Goal: Ask a question: Seek information or help from site administrators or community

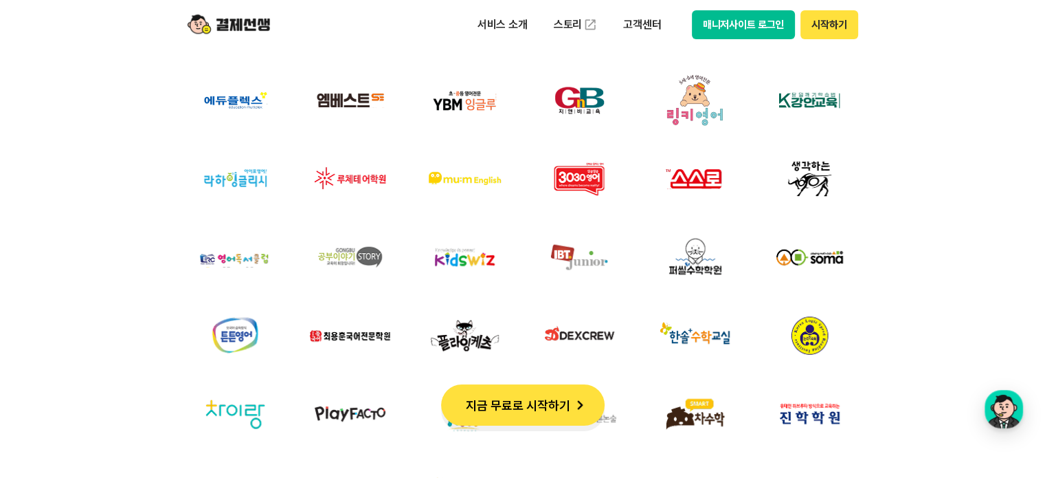
scroll to position [4468, 0]
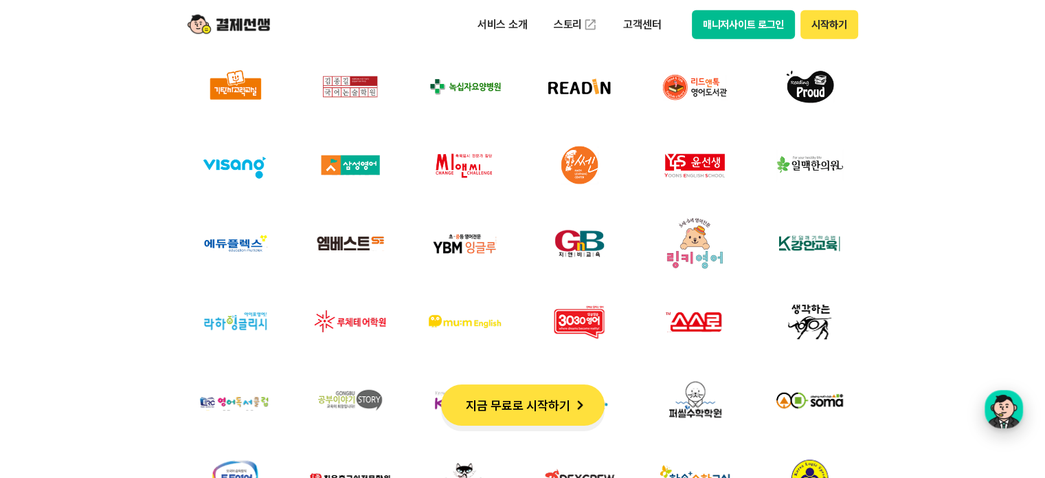
click at [1005, 405] on div "button" at bounding box center [1004, 409] width 38 height 38
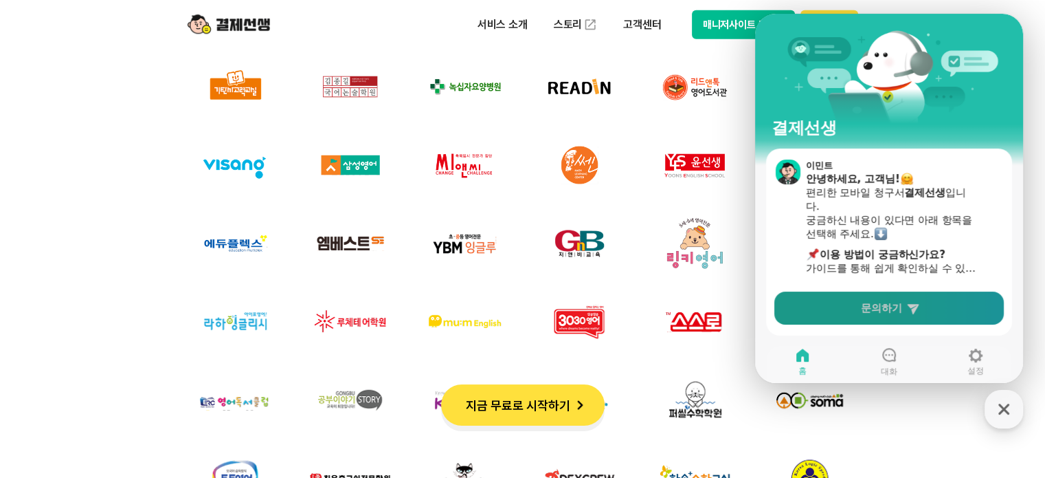
click at [932, 302] on link "문의하기" at bounding box center [890, 307] width 230 height 33
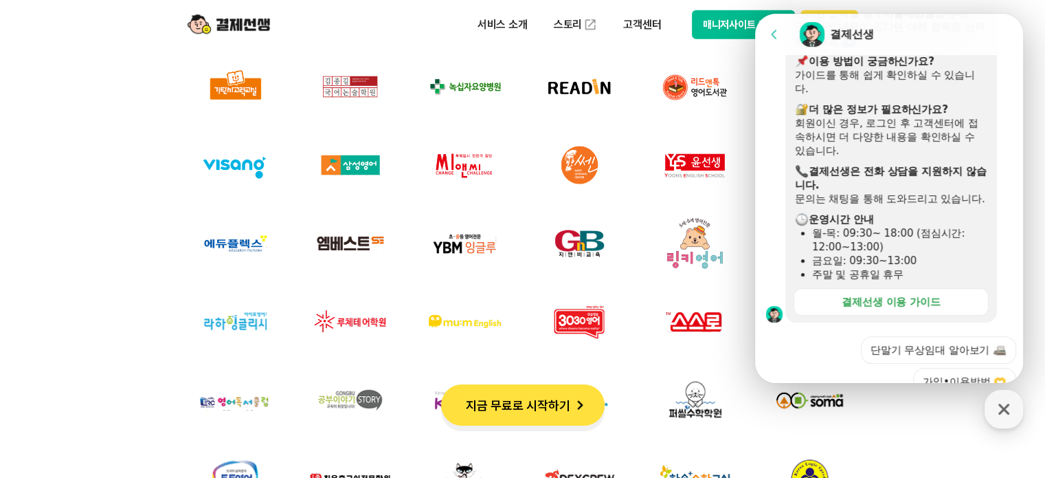
scroll to position [275, 0]
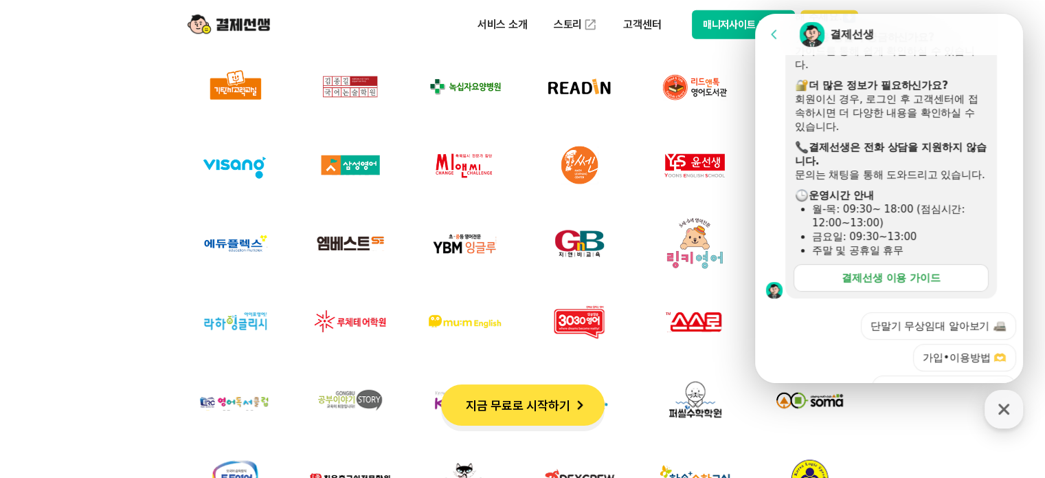
click at [906, 285] on div "결제선생 이용 가이드" at bounding box center [891, 278] width 99 height 14
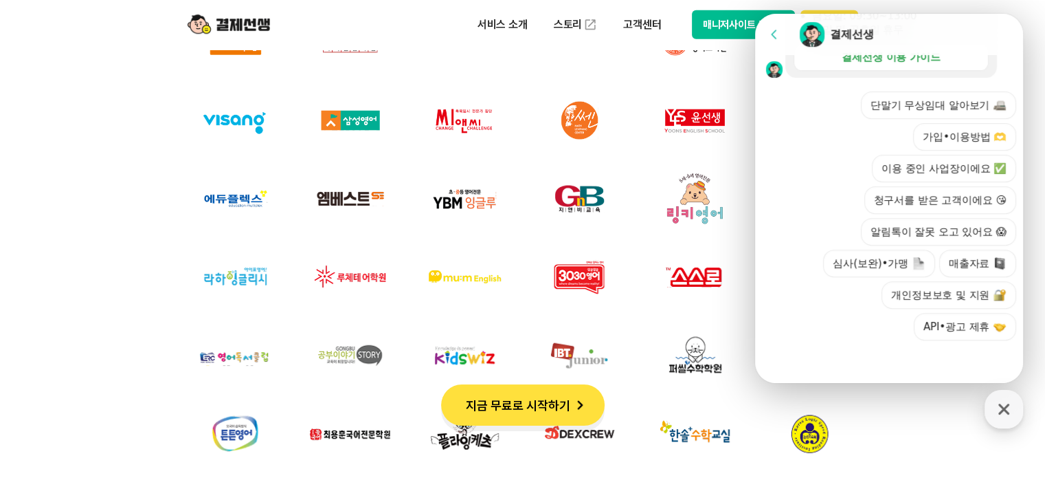
scroll to position [4536, 0]
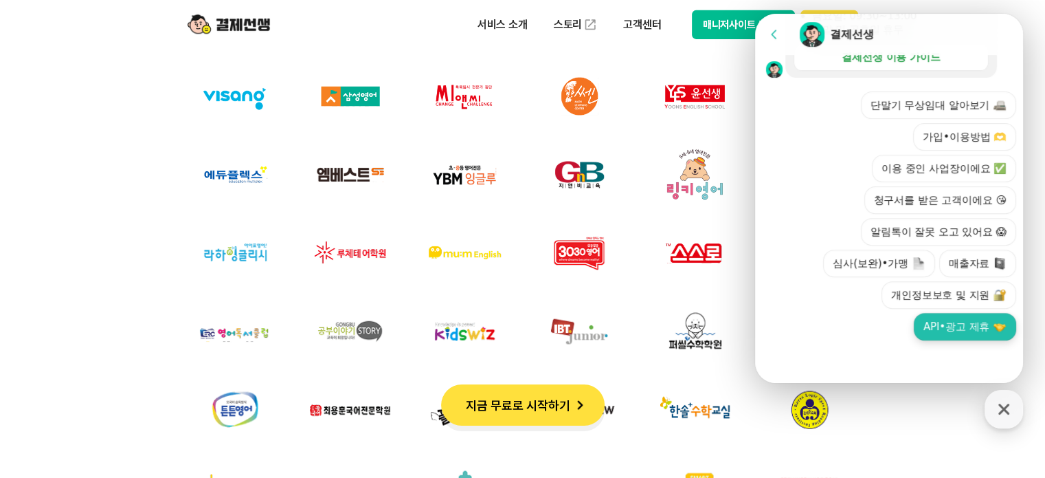
click at [966, 325] on button "API•광고 제휴" at bounding box center [965, 326] width 102 height 27
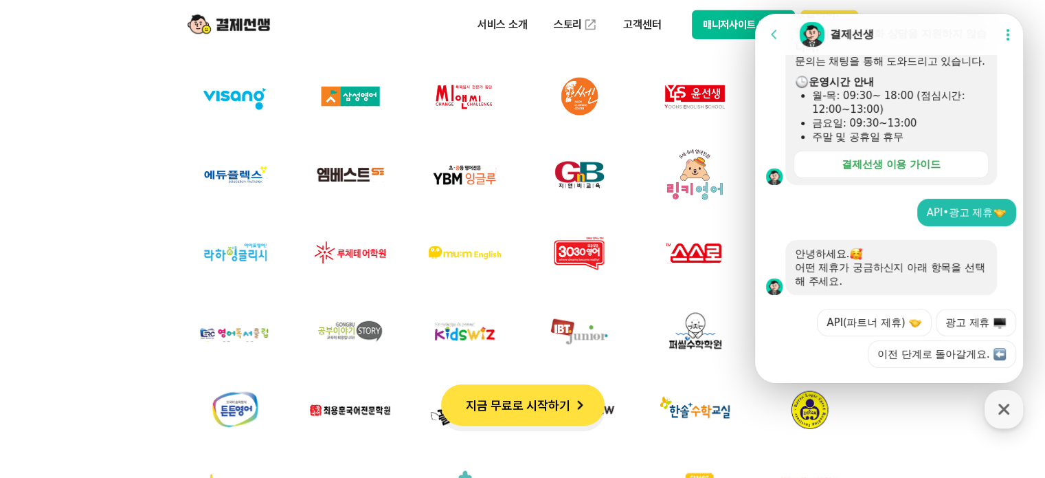
scroll to position [428, 0]
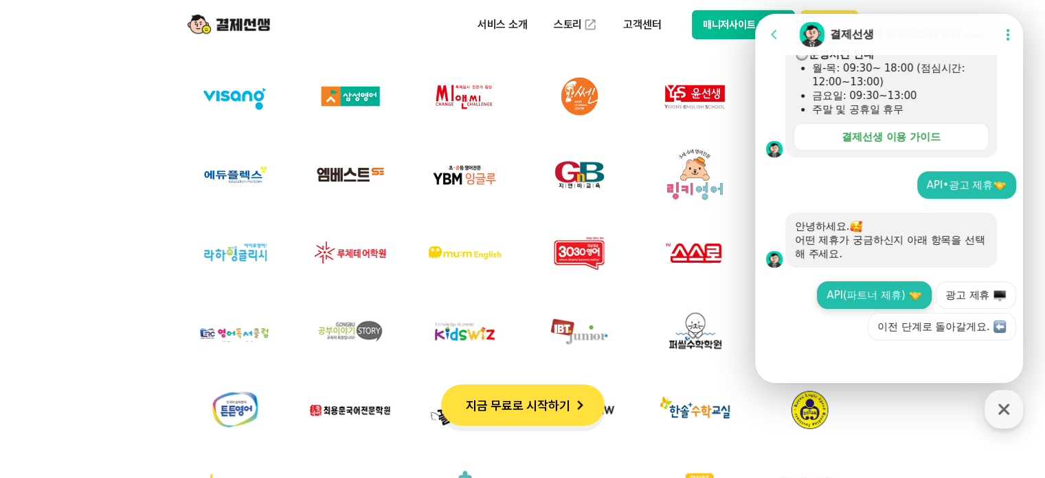
click at [825, 296] on button "API(파트너 제휴)" at bounding box center [874, 294] width 115 height 27
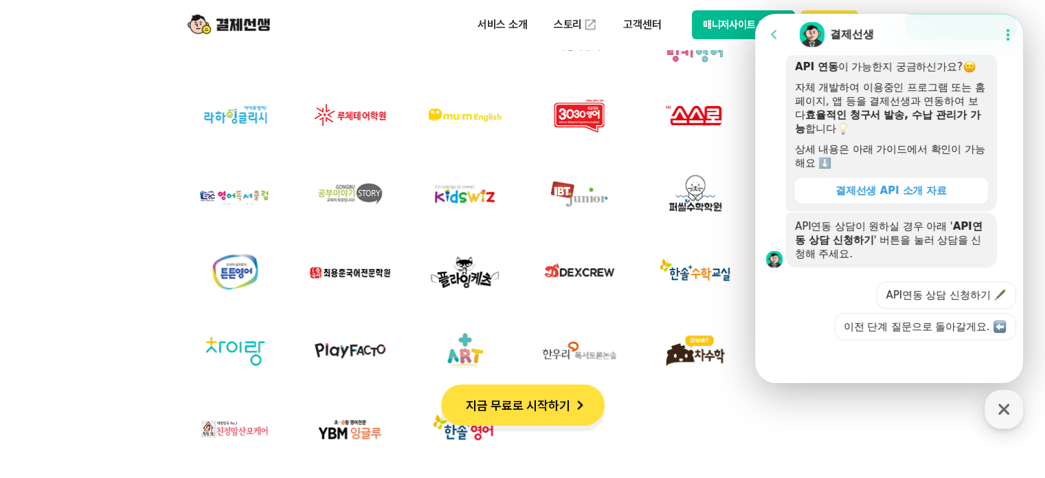
scroll to position [698, 0]
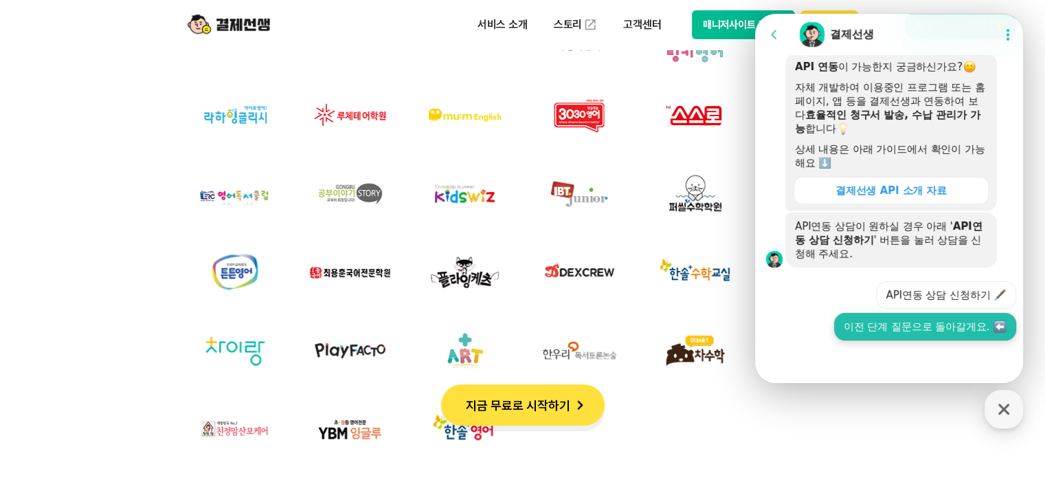
click at [918, 325] on button "이전 단계 질문으로 돌아갈게요." at bounding box center [925, 326] width 182 height 27
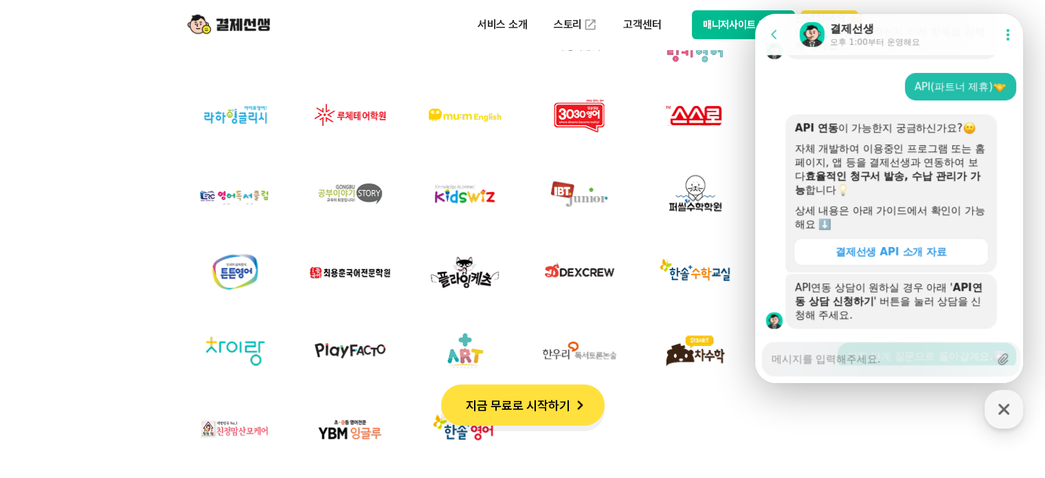
scroll to position [708, 0]
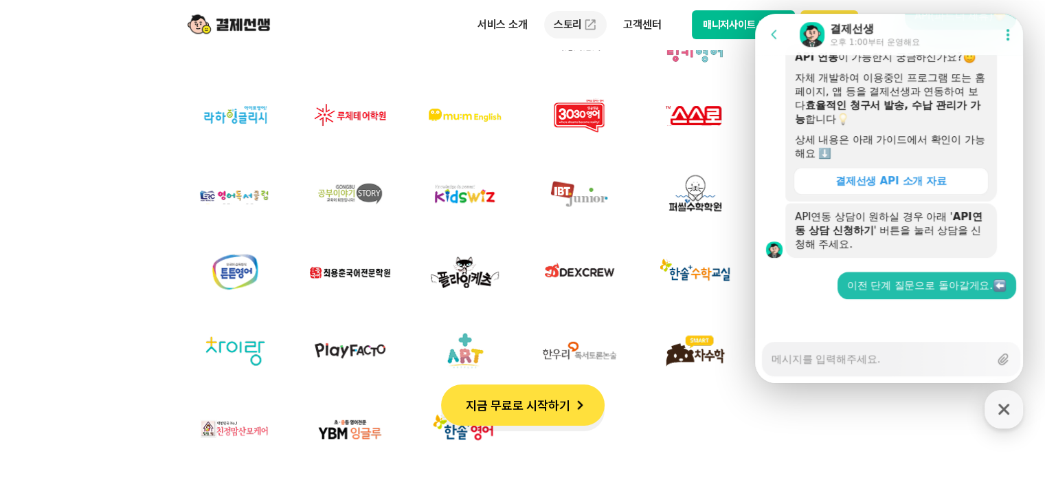
click at [564, 21] on link "스토리" at bounding box center [575, 24] width 63 height 27
click at [864, 364] on textarea "Messenger Input Textarea" at bounding box center [881, 353] width 218 height 23
type textarea "x"
type textarea "ㅇ"
type textarea "x"
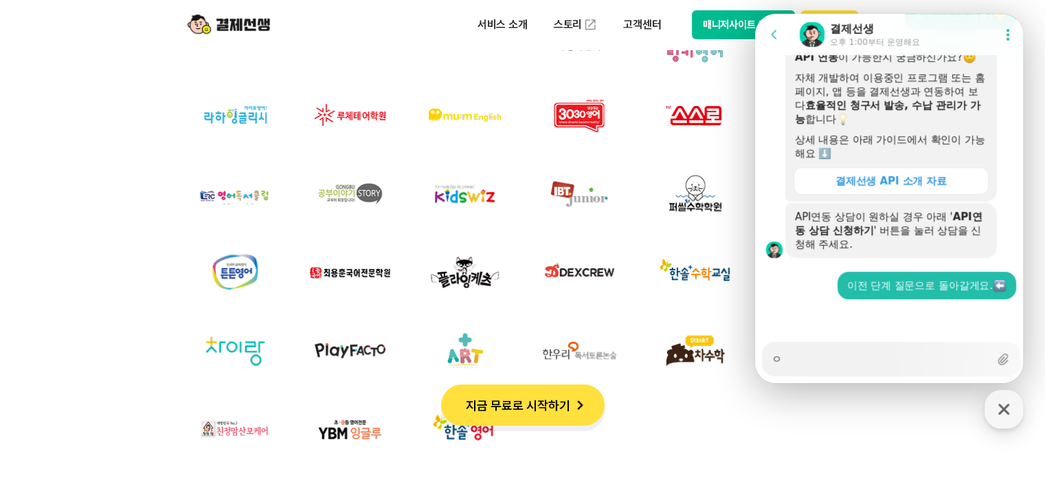
type textarea "아"
type textarea "x"
type textarea "안"
type textarea "x"
type textarea "안ㄴ"
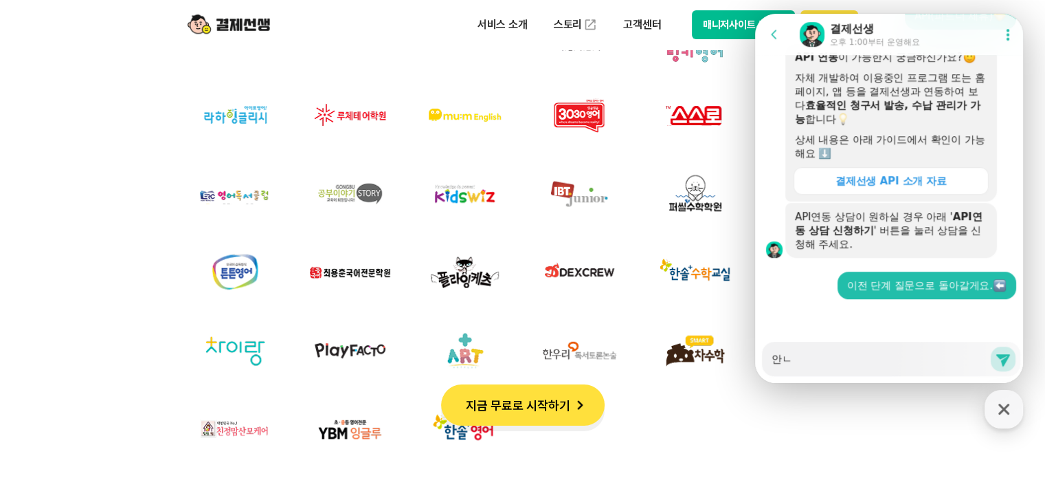
type textarea "x"
type textarea "안녀"
type textarea "x"
type textarea "안녕"
type textarea "x"
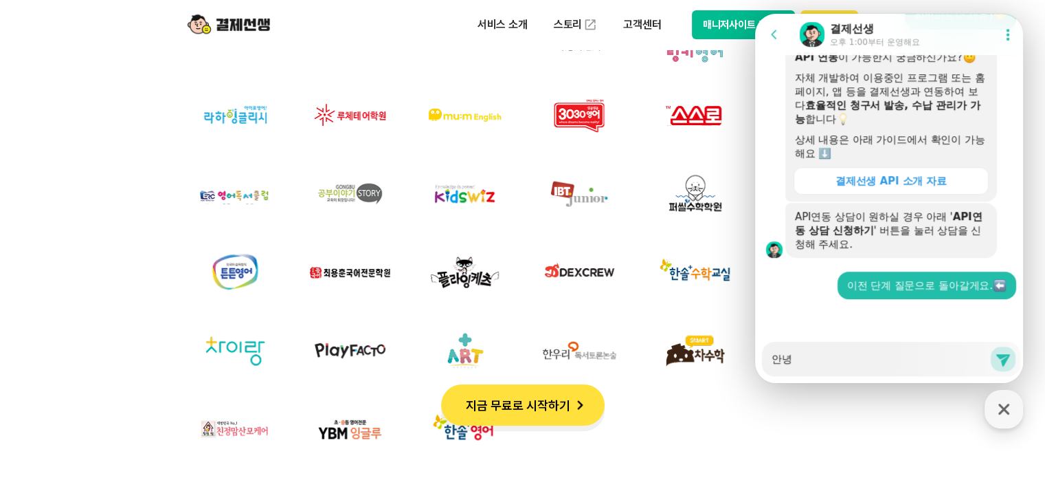
type textarea "안녕ㅎ"
type textarea "x"
type textarea "안녕하"
type textarea "x"
type textarea "안녕핫"
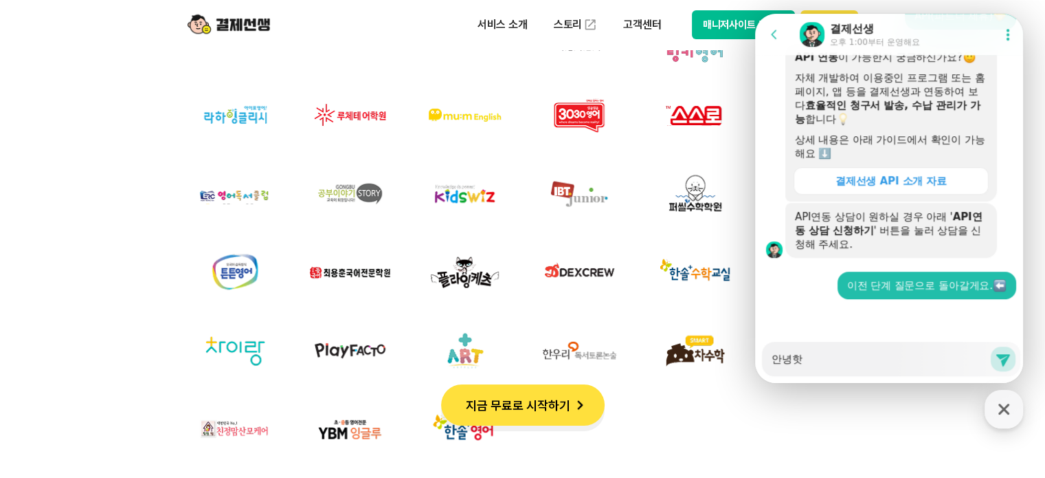
type textarea "x"
type textarea "안녕하세"
type textarea "x"
type textarea "안녕하셍"
type textarea "x"
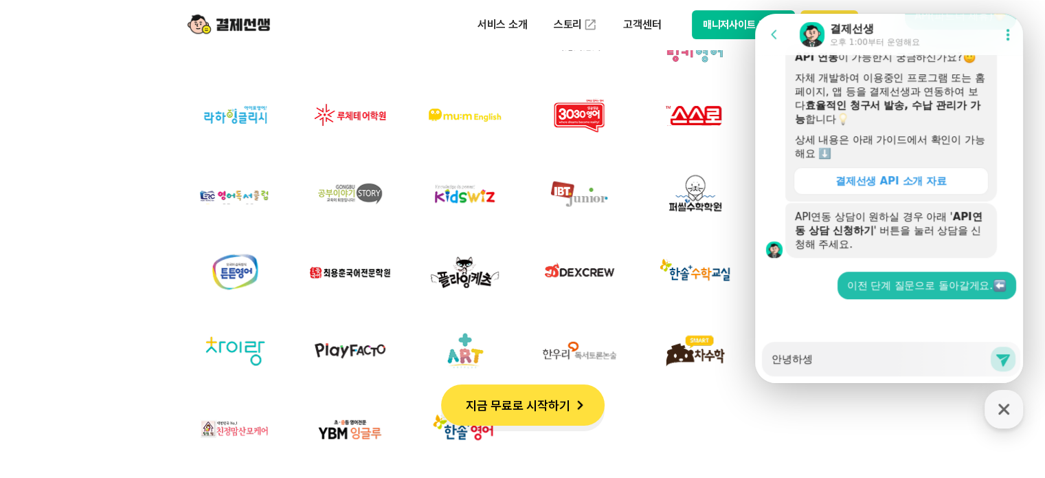
type textarea "안녕하세요"
type textarea "x"
type textarea "안녕하세요"
type textarea "x"
type textarea "안녕하세요 ㅇ"
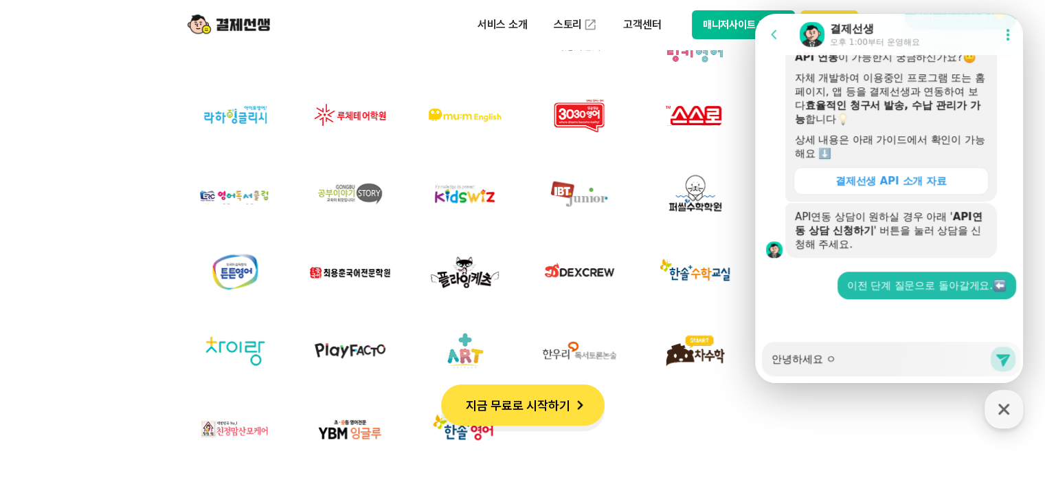
type textarea "x"
type textarea "안녕하세요 이"
type textarea "x"
type textarea "안녕하세요 잉"
type textarea "x"
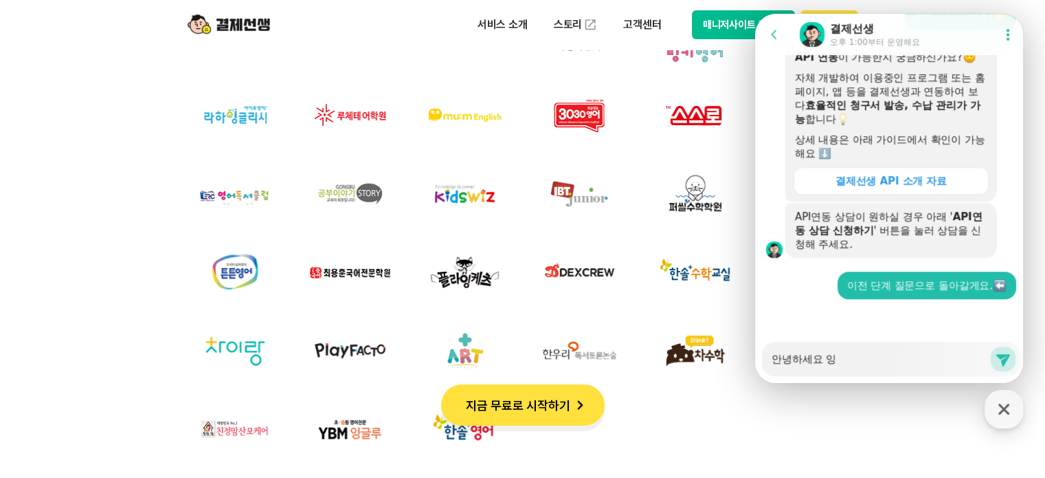
type textarea "안녕하세요 이요"
type textarea "x"
type textarea "안녕하세요 이용"
type textarea "x"
type textarea "안녕하세요 이용ㅈ"
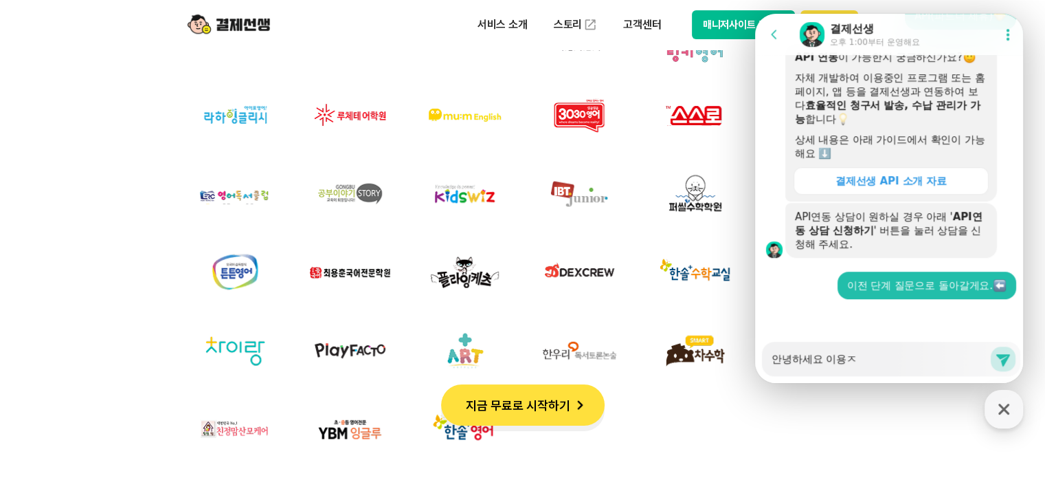
type textarea "x"
type textarea "안녕하세요 이용주"
type textarea "x"
type textarea "안녕하세요 이용중"
type textarea "x"
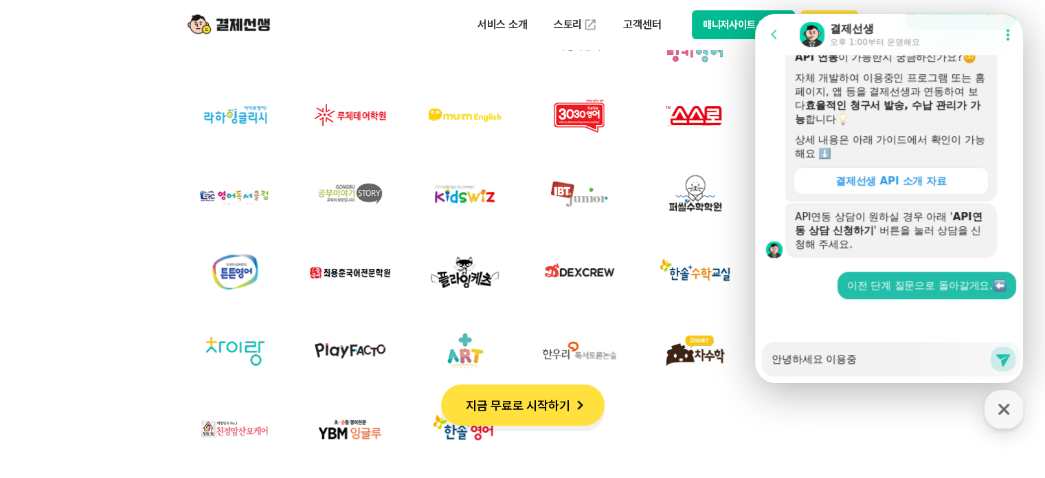
type textarea "안녕하세요 이용중ㅇ"
type textarea "x"
type textarea "안녕하세요 이용중이"
type textarea "x"
type textarea "안녕하세요 이용중인"
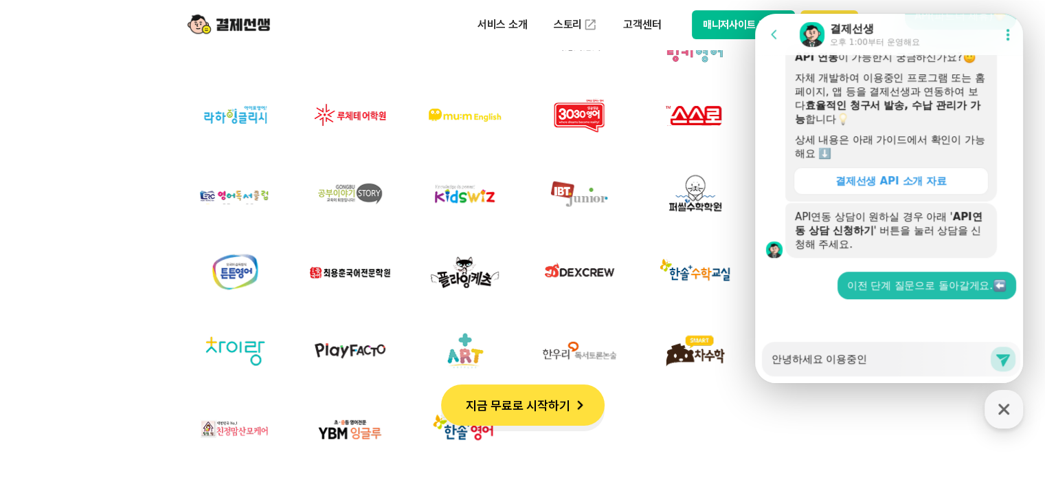
type textarea "x"
type textarea "안녕하세요 이용중인"
type textarea "x"
type textarea "안녕하세요 이용중인 하"
type textarea "x"
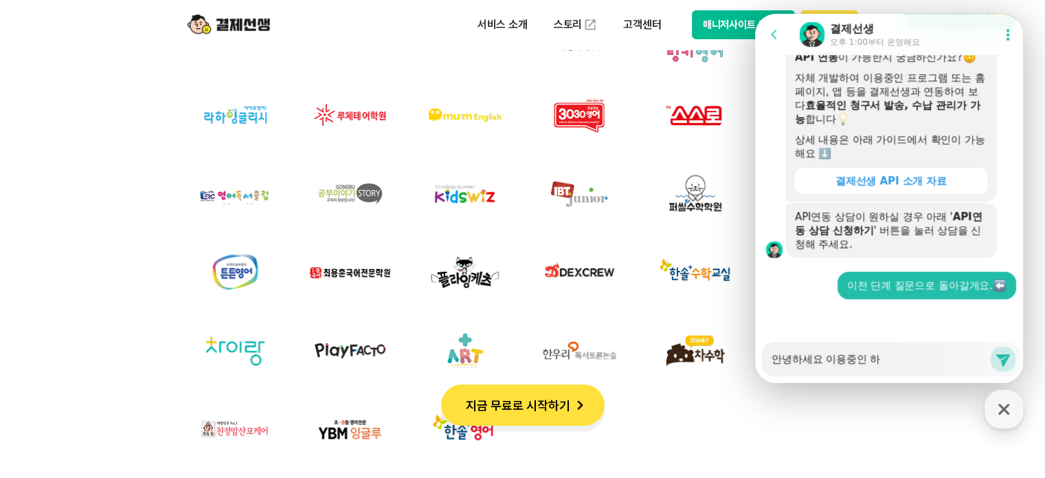
type textarea "안녕하세요 이용중인 학"
type textarea "x"
type textarea "안녕하세요 이용중인 학ㅇ"
type textarea "x"
type textarea "안녕하세요 이용중인 학우"
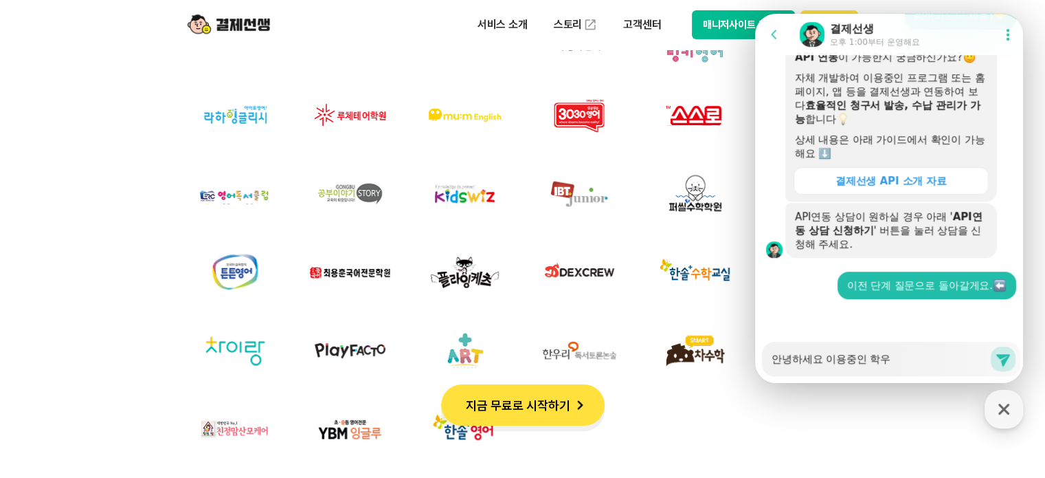
type textarea "x"
type textarea "안녕하세요 이용중인 학워"
type textarea "x"
type textarea "안녕하세요 이용중인 학원"
type textarea "x"
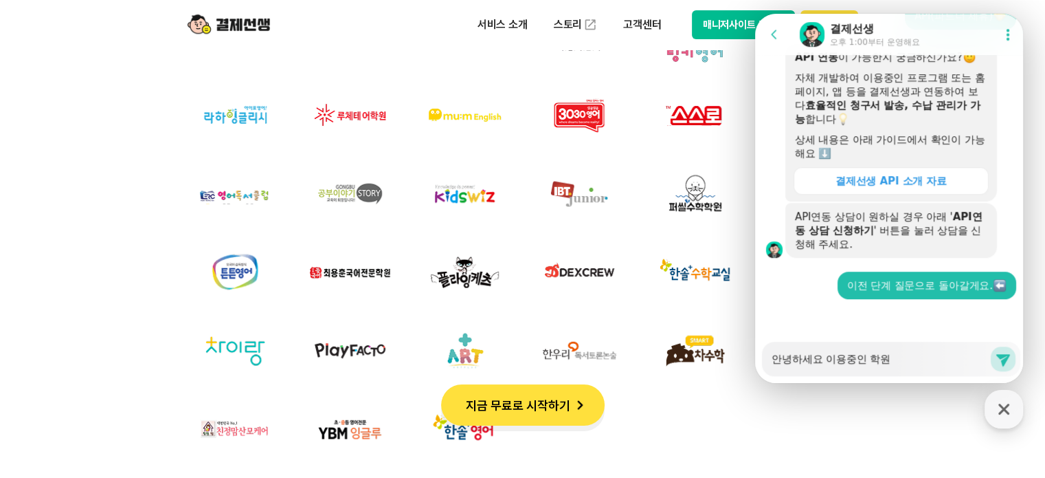
type textarea "안녕하세요 이용중인 학원ㅇ"
type textarea "x"
type textarea "안녕하세요 이용중인 학원이"
type textarea "x"
type textarea "안녕하세요 이용중인 학원입"
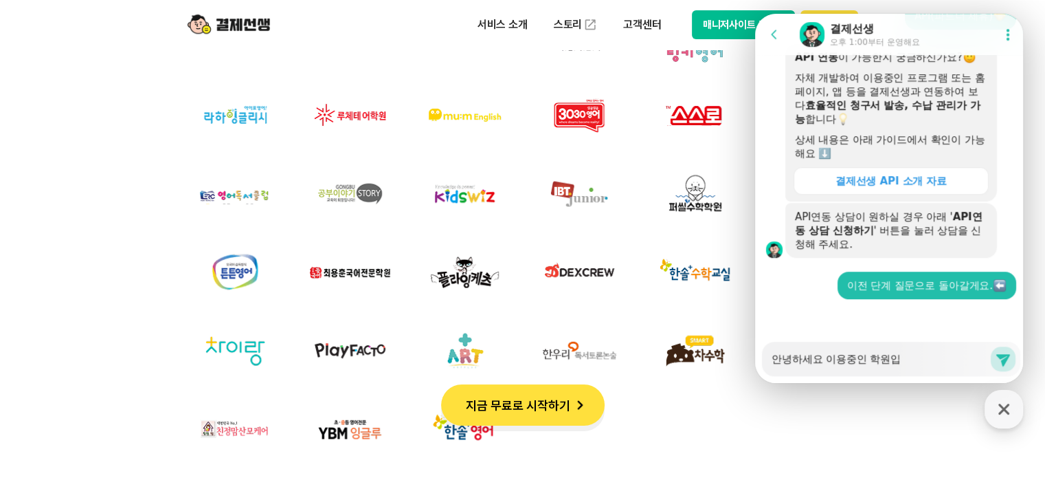
type textarea "x"
type textarea "안녕하세요 이용중인 학원입ㄴ"
type textarea "x"
type textarea "안녕하세요 이용중인 학원입니"
type textarea "x"
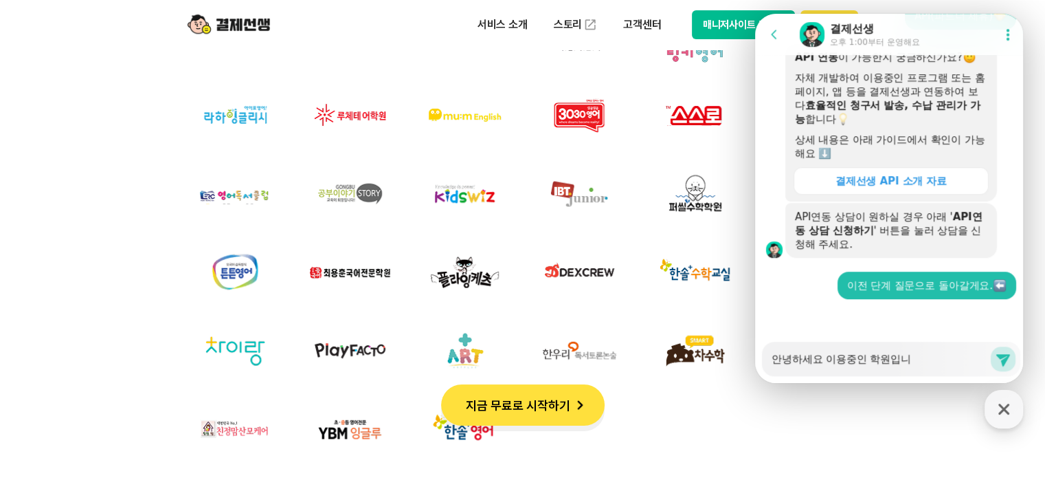
type textarea "안녕하세요 이용중인 학원입닏"
type textarea "x"
type textarea "안녕하세요 이용중인 학원입니다"
type textarea "x"
type textarea "안녕하세요 이용중인 학원입니다."
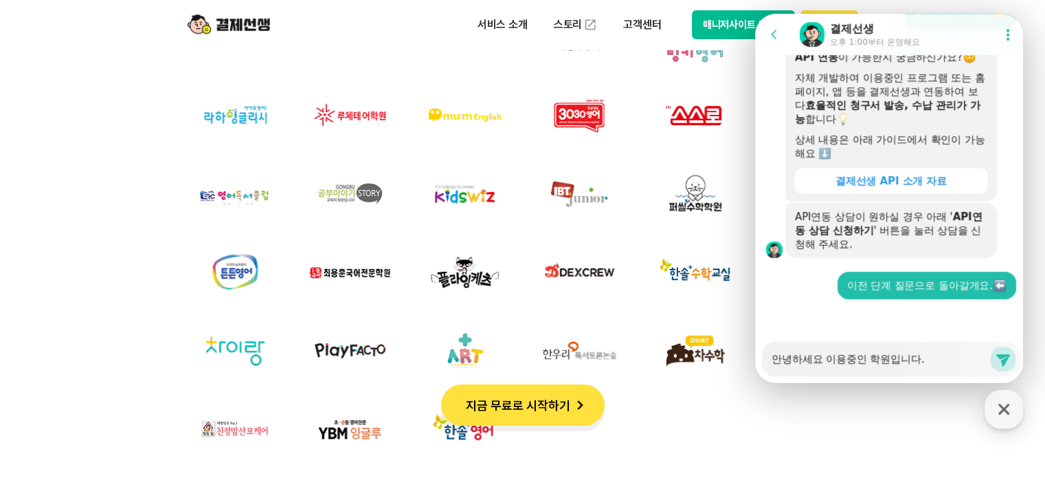
type textarea "x"
type textarea "안녕하세요 이용중인 학원입니다."
type textarea "x"
type textarea "안녕하세요 이용중인 학원입니다. 부"
type textarea "x"
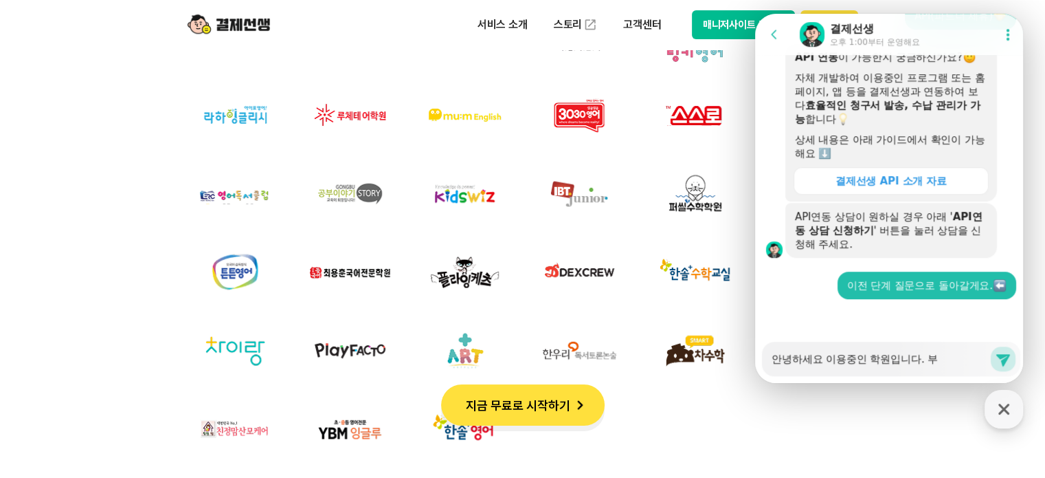
type textarea "안녕하세요 이용중인 학원입니다. 붐"
type textarea "x"
type textarea "안녕하세요 이용중인 학원입니다. 부모"
type textarea "x"
type textarea "안녕하세요 이용중인 학원입니다. [GEOGRAPHIC_DATA]"
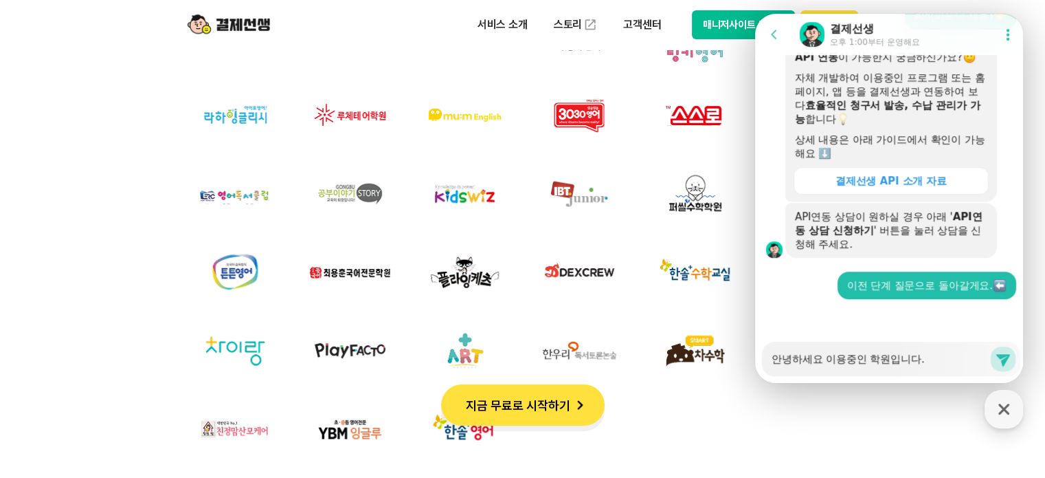
type textarea "x"
type textarea "안녕하세요 이용중인 학원입니다. [GEOGRAPHIC_DATA]"
type textarea "x"
type textarea "안녕하세요 이용중인 학원입니다. 부모님"
type textarea "x"
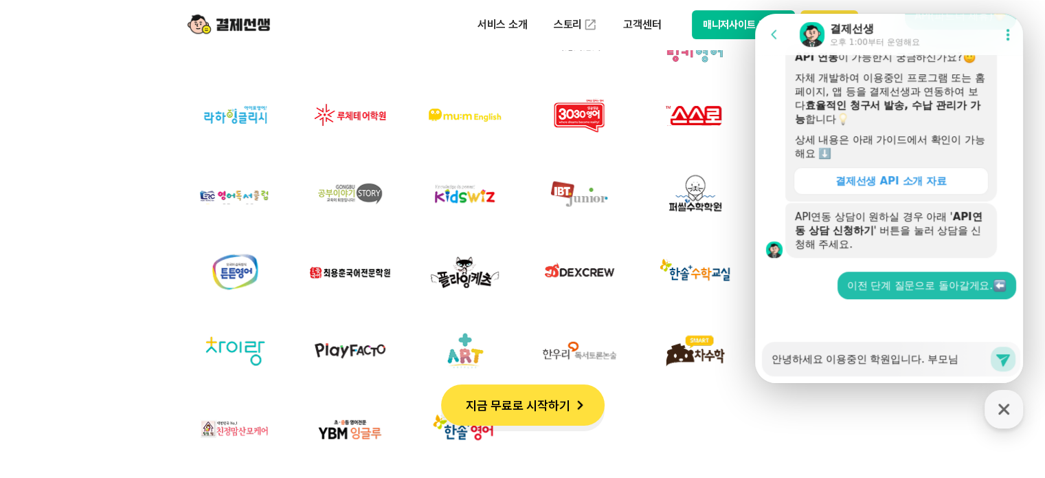
type textarea "안녕하세요 이용중인 학원입니다. 부모님ㄷ"
type textarea "x"
type textarea "안녕하세요 이용중인 학원입니다. 부모님드"
type textarea "x"
type textarea "안녕하세요 이용중인 학원입니다. 부모님들"
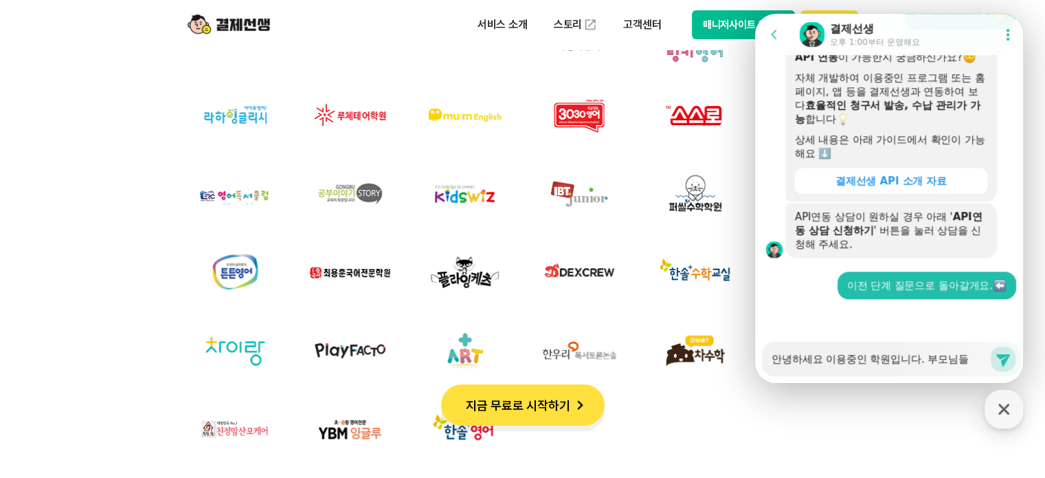
type textarea "x"
type textarea "안녕하세요 이용중인 학원입니다. 부모님듥"
type textarea "x"
type textarea "안녕하세요 이용중인 학원입니다. 부모님들계"
type textarea "x"
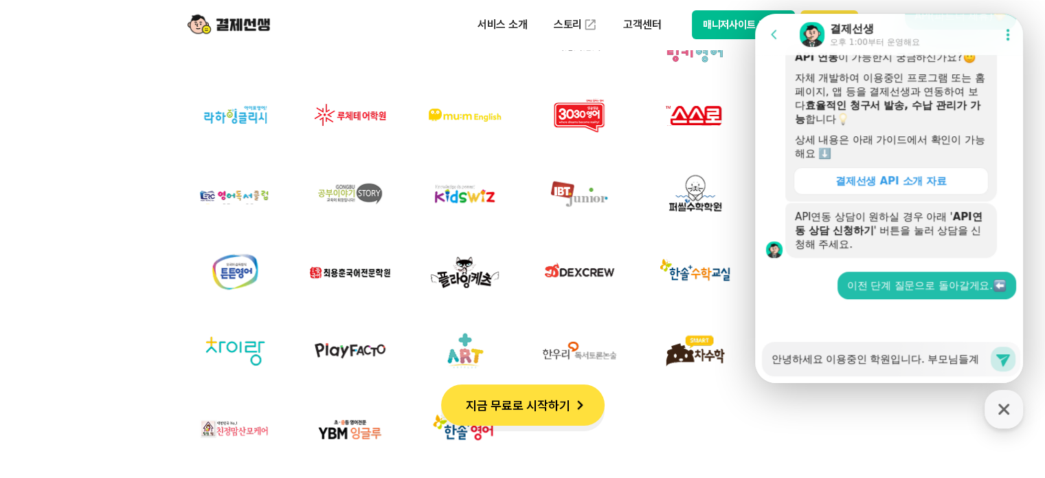
type textarea "안녕하세요 이용중인 학원입니다. 부모님들계"
type textarea "x"
type textarea "안녕하세요 이용중인 학원입니다. 부모님들계"
type textarea "x"
type textarea "안녕하세요 이용중인 학원입니다. 부모님들"
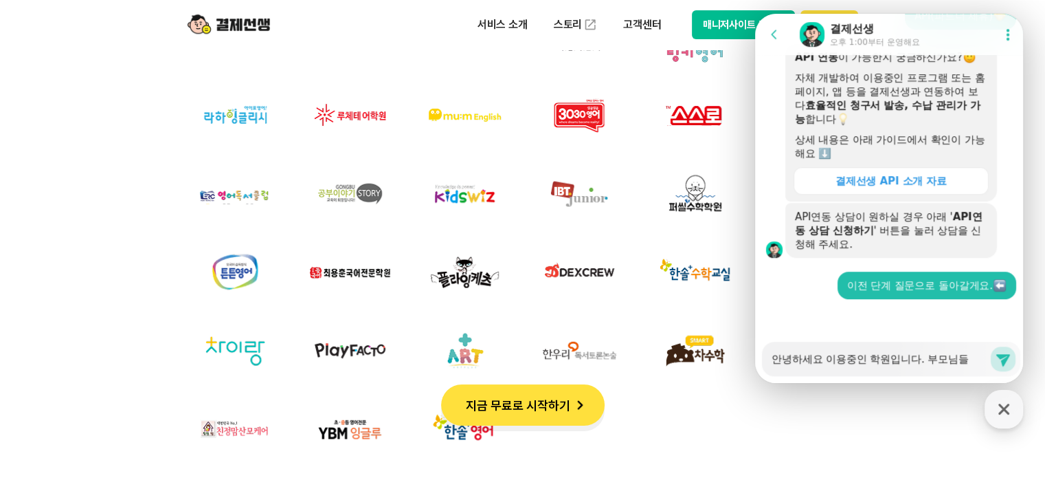
type textarea "x"
type textarea "안녕하세요 이용중인 학원입니다. 부모님들ㄲ"
type textarea "x"
type textarea "안녕하세요 이용중인 학원입니다. 부모님들께"
type textarea "x"
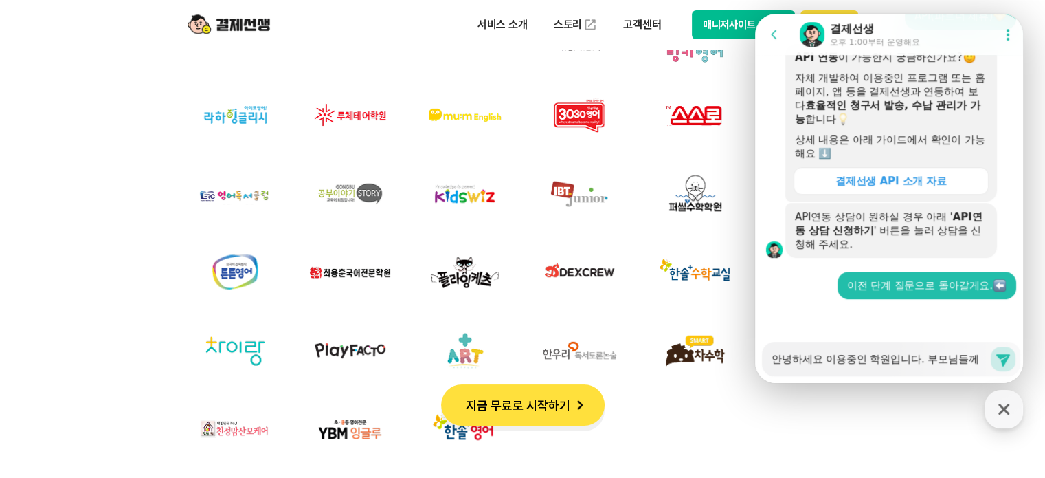
type textarea "안녕하세요 이용중인 학원입니다. 부모님들께"
type textarea "x"
type textarea "안녕하세요 이용중인 학원입니다. 부모님들께 ㅎ"
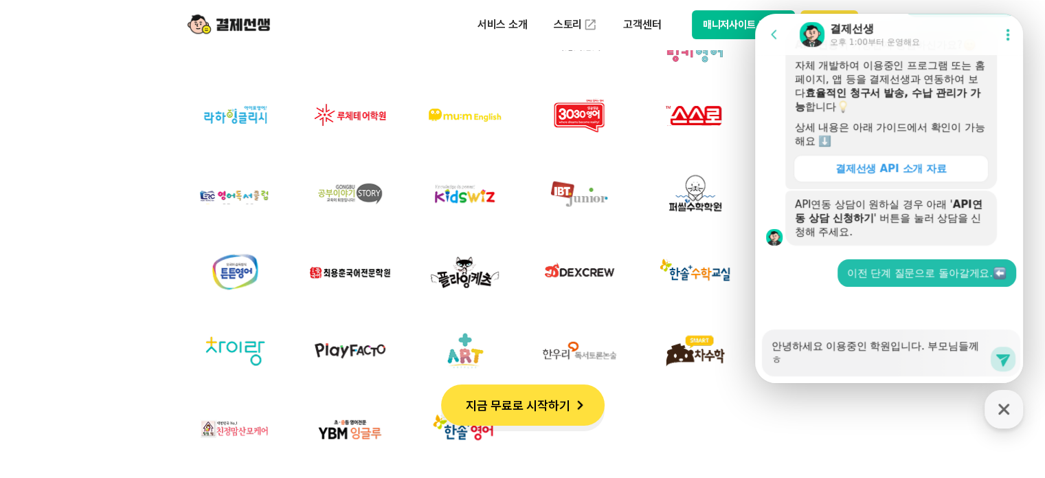
scroll to position [720, 0]
type textarea "x"
type textarea "안녕하세요 이용중인 학원입니다. 부모님들께 혜"
type textarea "x"
type textarea "안녕하세요 이용중인 학원입니다. 부모님들께 혵"
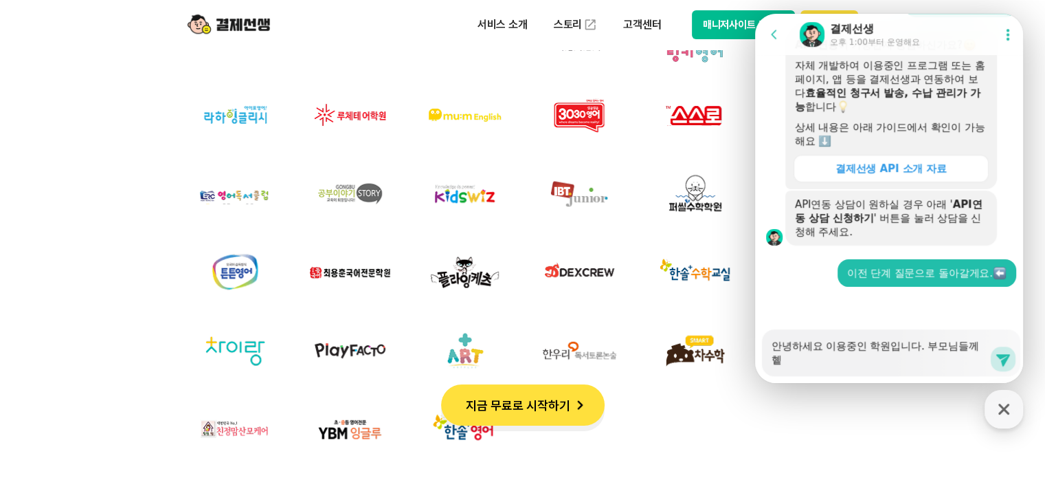
type textarea "x"
type textarea "안녕하세요 이용중인 학원입니다. 부모님들께 혜탸"
type textarea "x"
type textarea "안녕하세요 이용중인 학원입니다. 부모님들께 혜탹"
type textarea "x"
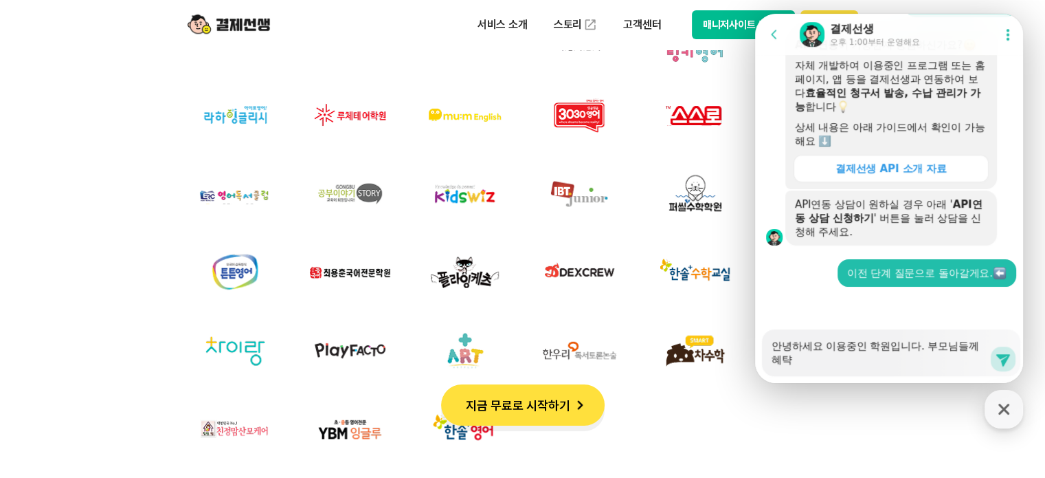
type textarea "안녕하세요 이용중인 학원입니다. 부모님들께 혜탹ㅇ"
type textarea "x"
type textarea "안녕하세요 이용중인 학원입니다. 부모님들께 혜탹으"
type textarea "x"
type textarea "안녕하세요 이용중인 학원입니다. 부모님들께 혜탹을"
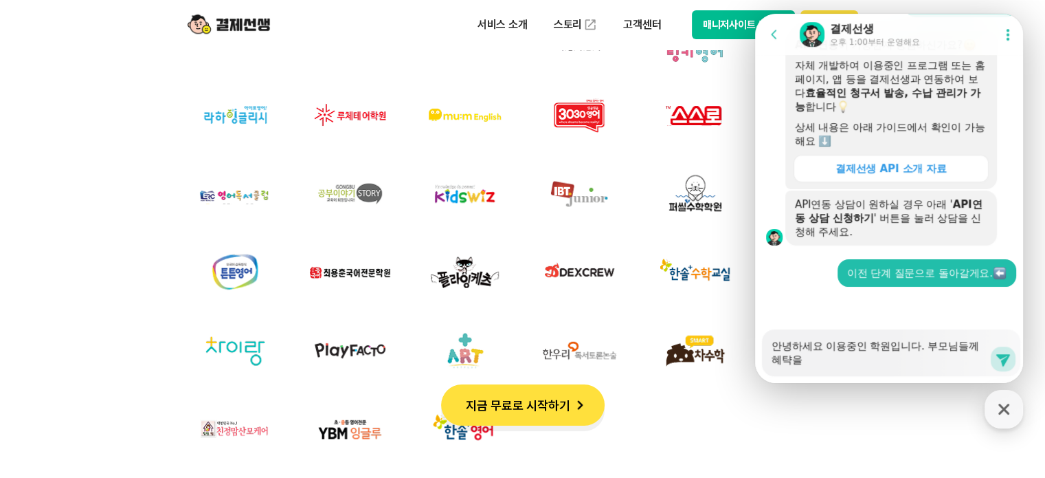
type textarea "x"
type textarea "안녕하세요 이용중인 학원입니다. 부모님들께 혜탹을"
type textarea "x"
type textarea "안녕하세요 이용중인 학원입니다. 부모님들께 혜탹을 ㅇ"
type textarea "x"
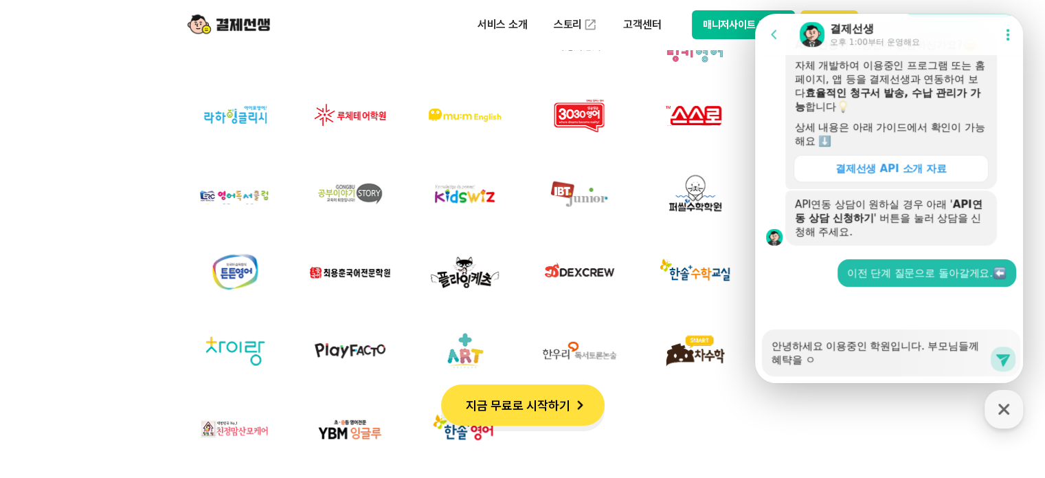
type textarea "안녕하세요 이용중인 학원입니다. 부모님들께 혜탹을 아"
type textarea "x"
type textarea "안녕하세요 이용중인 학원입니다. 부모님들께 혜탹을 ㅇ"
type textarea "x"
type textarea "안녕하세요 이용중인 학원입니다. 부모님들께 혜탹을"
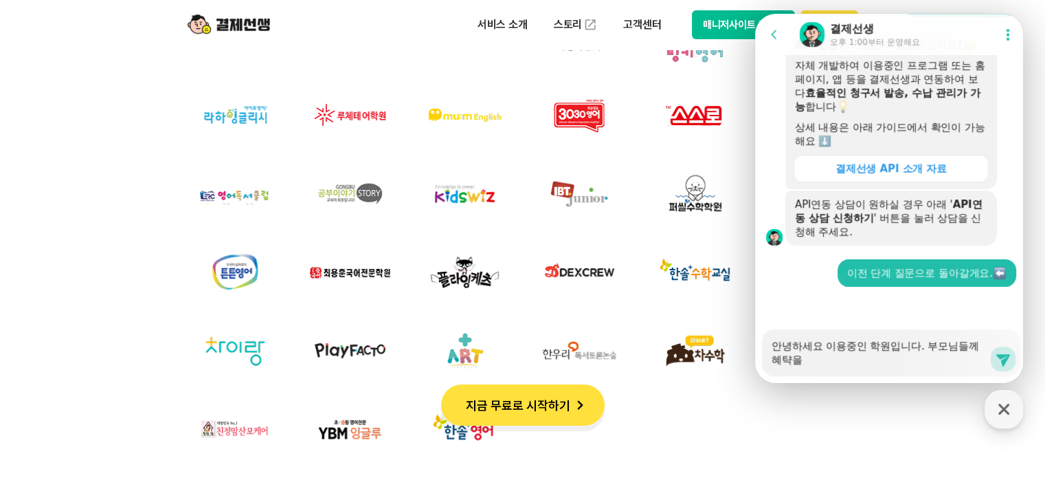
type textarea "x"
type textarea "안녕하세요 이용중인 학원입니다. 부모님들께 혜탹을"
type textarea "x"
type textarea "안녕하세요 이용중인 학원입니다. 부모님들께 혜탹"
type textarea "x"
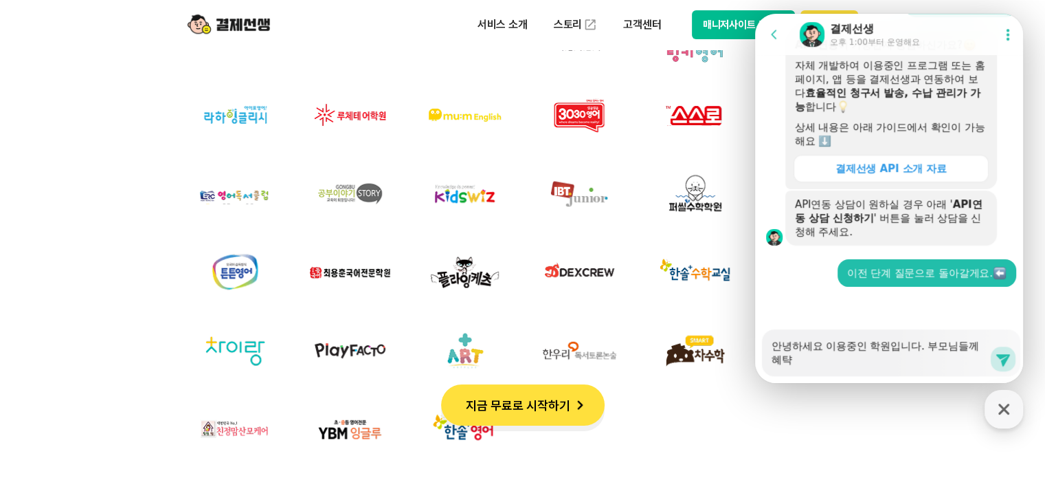
type textarea "안녕하세요 이용중인 학원입니다. 부모님들께 혜"
type textarea "x"
type textarea "안녕하세요 이용중인 학원입니다. 부모님들께"
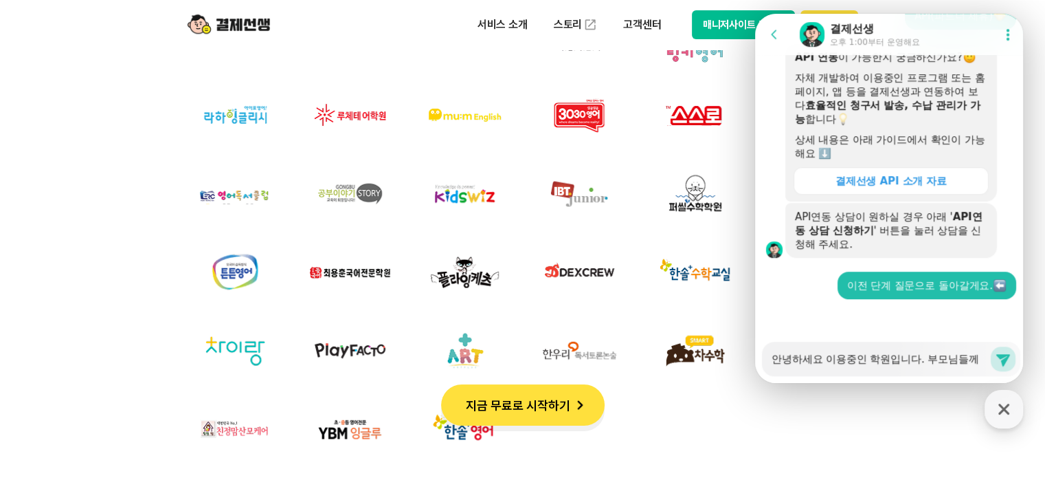
type textarea "x"
type textarea "안녕하세요 이용중인 학원입니다. 부모님들께 ㄱ"
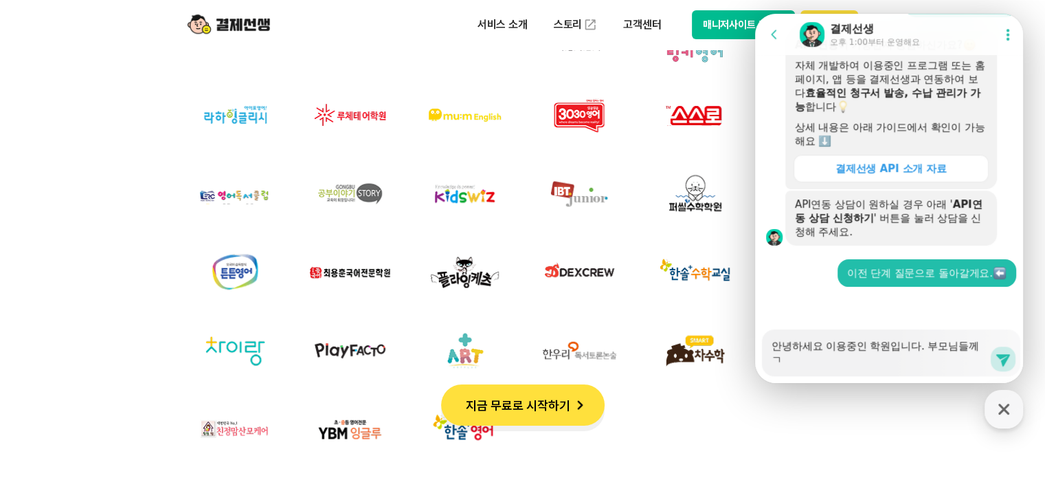
type textarea "x"
type textarea "안녕하세요 이용중인 학원입니다. 부모님들께 겨"
type textarea "x"
type textarea "안녕하세요 이용중인 학원입니다. 부모님들께 결"
type textarea "x"
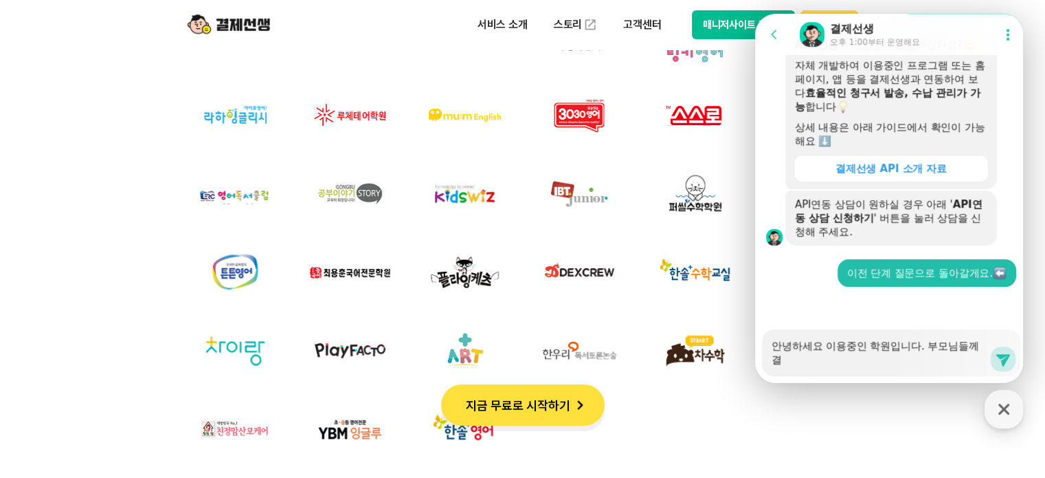
type textarea "안녕하세요 이용중인 학원입니다. 부모님들께 결ㅈ"
type textarea "x"
type textarea "안녕하세요 이용중인 학원입니다. 부모님들께 결제"
type textarea "x"
type textarea "안녕하세요 이용중인 학원입니다. 부모님들께 결젯"
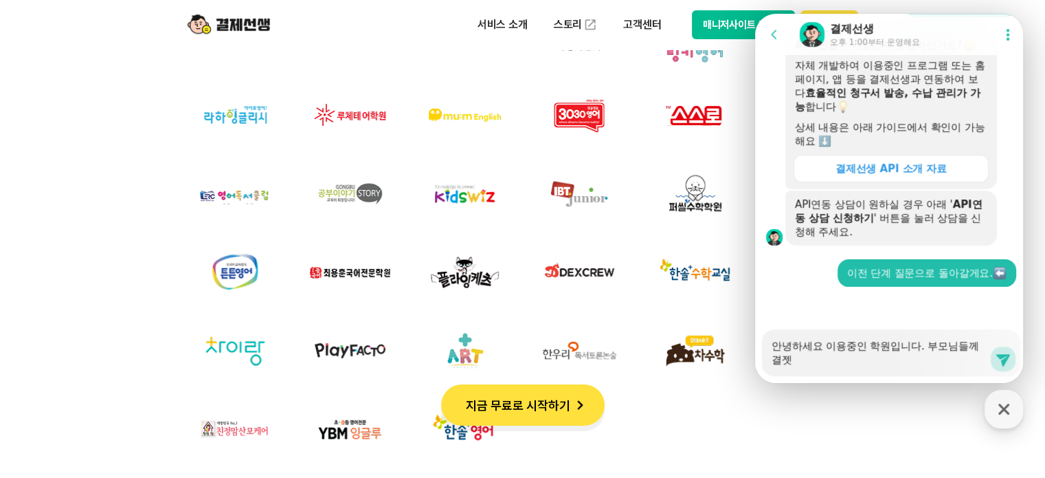
type textarea "x"
type textarea "안녕하세요 이용중인 학원입니다. 부모님들께 결제서"
type textarea "x"
type textarea "안녕하세요 이용중인 학원입니다. 부모님들께 결제선"
type textarea "x"
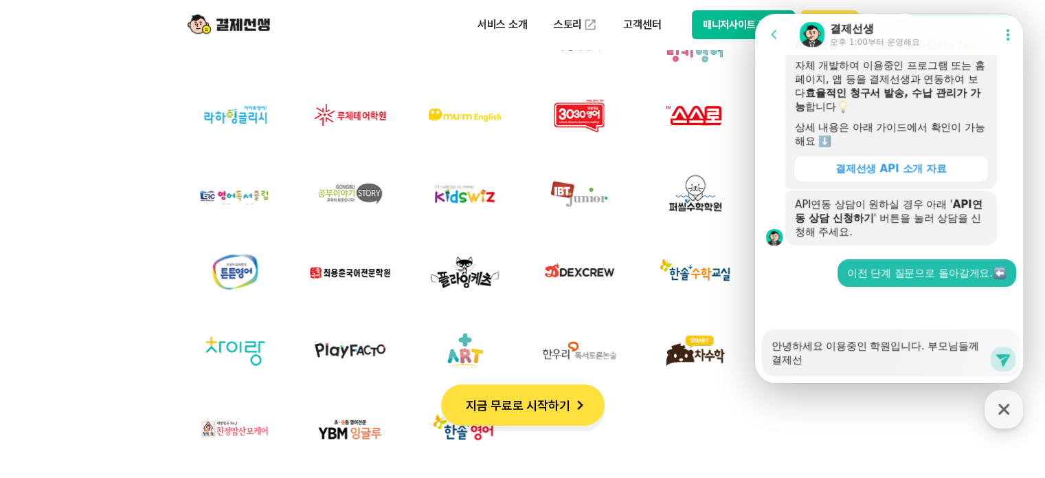
type textarea "안녕하세요 이용중인 학원입니다. 부모님들께 결제선ㅅ"
type textarea "x"
type textarea "안녕하세요 이용중인 학원입니다. 부모님들께 결제선새"
type textarea "x"
type textarea "안녕하세요 이용중인 학원입니다. 부모님들께 결제선생"
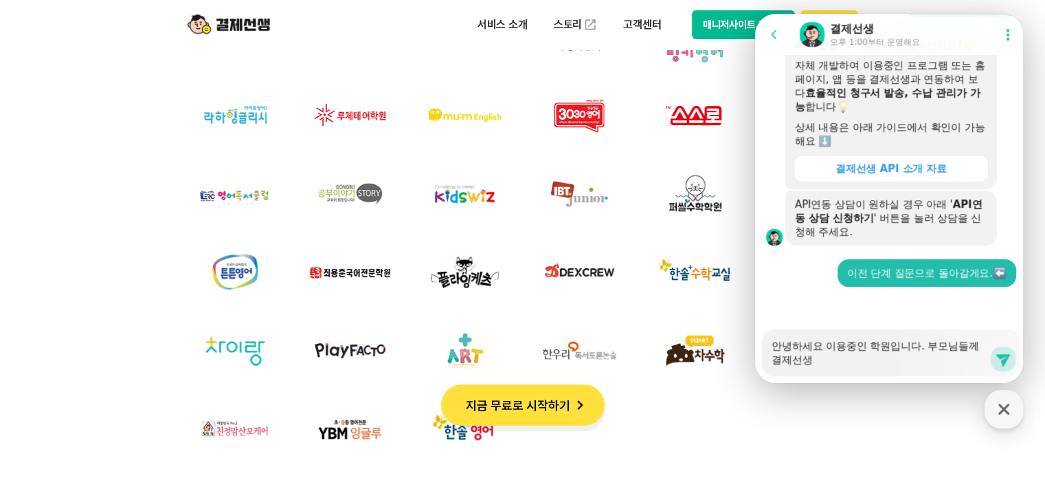
type textarea "x"
type textarea "안녕하세요 이용중인 학원입니다. 부모님들께 결제선생으"
type textarea "x"
type textarea "안녕하세요 이용중인 학원입니다. 부모님들께 결제선생으로"
type textarea "x"
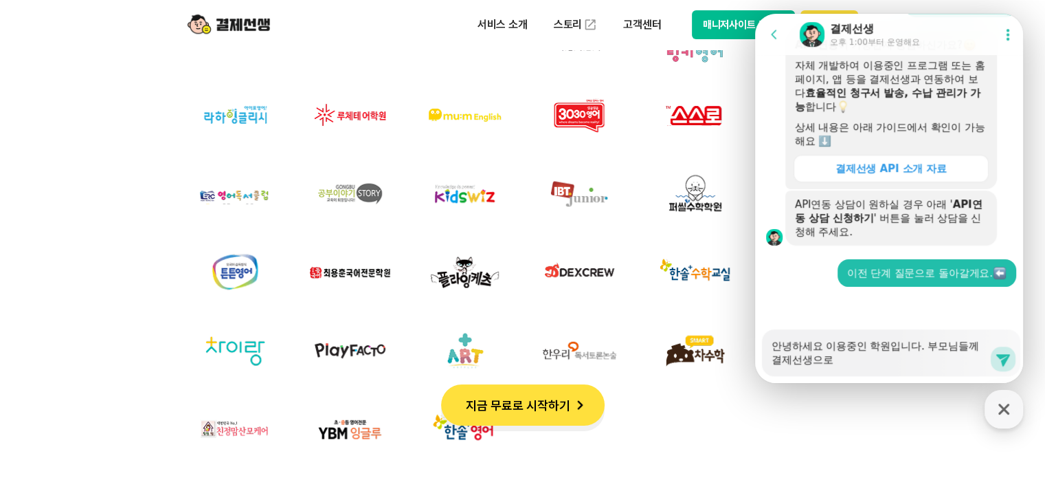
type textarea "안녕하세요 이용중인 학원입니다. 부모님들께 결제선생으로"
type textarea "x"
type textarea "안녕하세요 이용중인 학원입니다. 부모님들께 결제선생으로 ㄱ"
type textarea "x"
type textarea "안녕하세요 이용중인 학원입니다. 부모님들께 결제선생으로 겨"
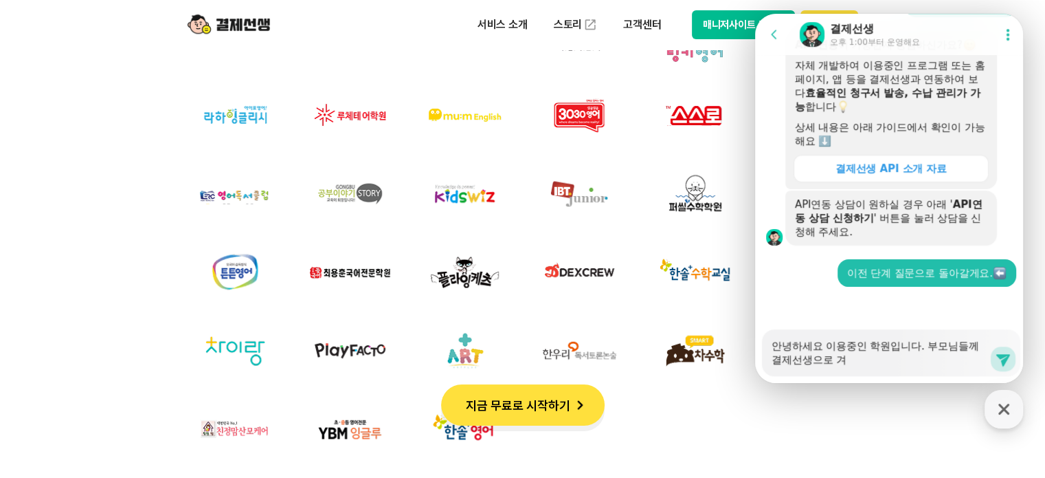
type textarea "x"
type textarea "안녕하세요 이용중인 학원입니다. 부모님들께 결제선생으로 결"
type textarea "x"
type textarea "안녕하세요 이용중인 학원입니다. 부모님들께 결제선생으로 결ㅈ"
type textarea "x"
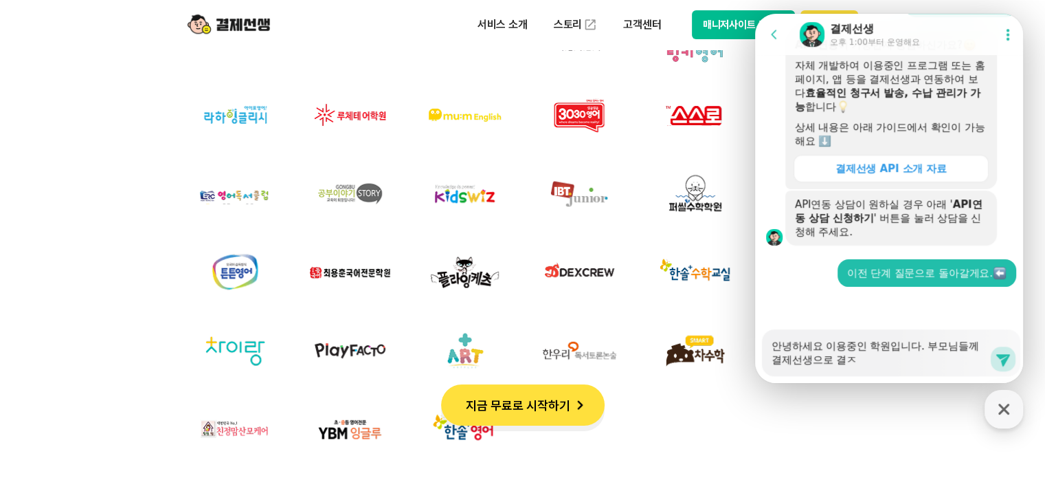
type textarea "안녕하세요 이용중인 학원입니다. 부모님들께 결제선생으로 결제"
type textarea "x"
type textarea "안녕하세요 이용중인 학원입니다. 부모님들께 결제선생으로 결제시"
type textarea "x"
type textarea "안녕하세요 이용중인 학원입니다. 부모님들께 결제선생으로 결제시"
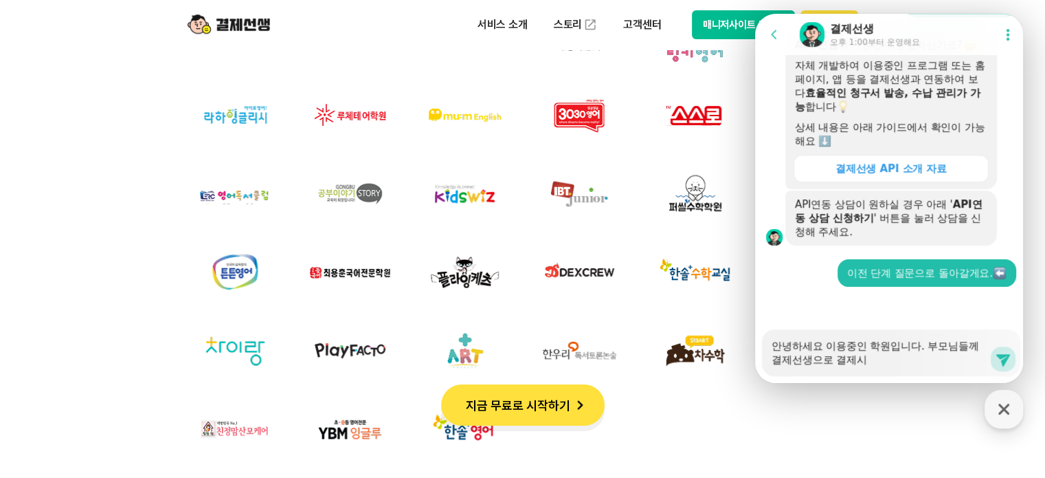
type textarea "x"
type textarea "안녕하세요 이용중인 학원입니다. 부모님들께 결제선생으로 결제시 ㅎ"
type textarea "x"
type textarea "안녕하세요 이용중인 학원입니다. 부모님들께 결제선생으로 결제시 혜"
type textarea "x"
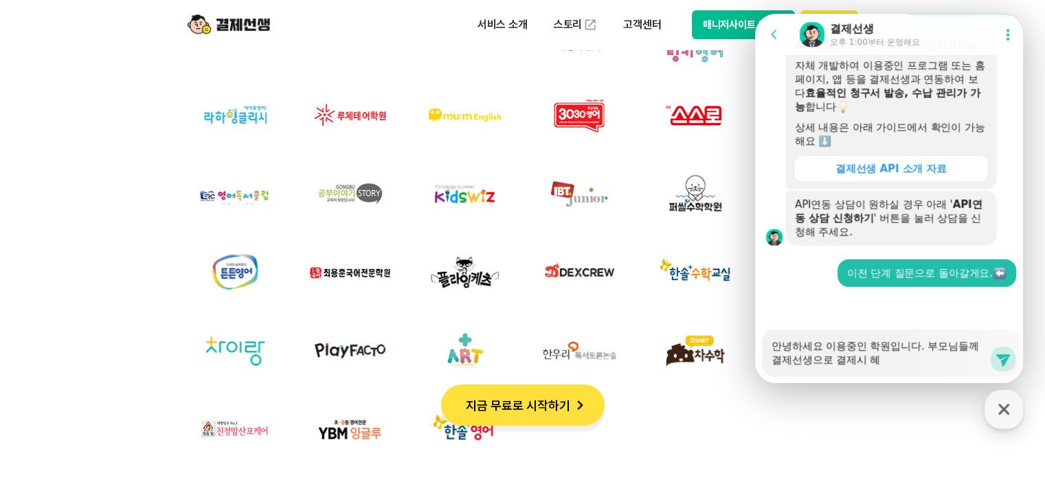
type textarea "안녕하세요 이용중인 학원입니다. 부모님들께 결제선생으로 결제시 혵"
type textarea "x"
type textarea "안녕하세요 이용중인 학원입니다. 부모님들께 결제선생으로 결제시 [PERSON_NAME]"
type textarea "x"
type textarea "안녕하세요 이용중인 학원입니다. 부모님들께 결제선생으로 결제시 혜택"
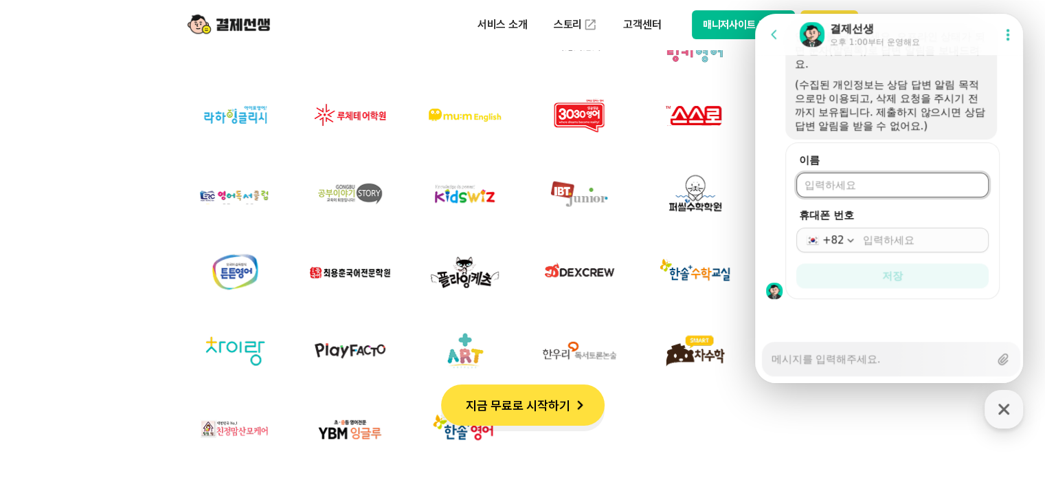
scroll to position [1067, 0]
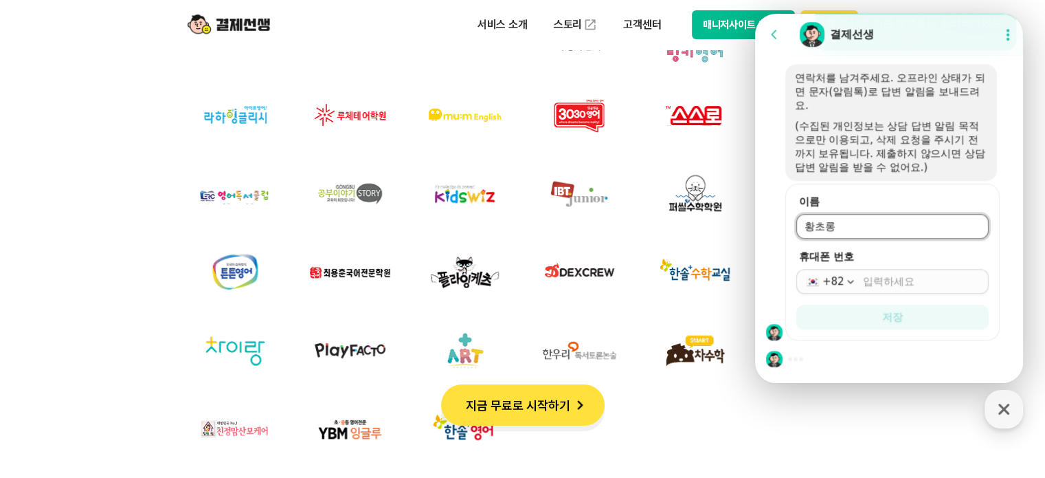
click at [924, 276] on input "휴대폰 번호" at bounding box center [922, 281] width 118 height 14
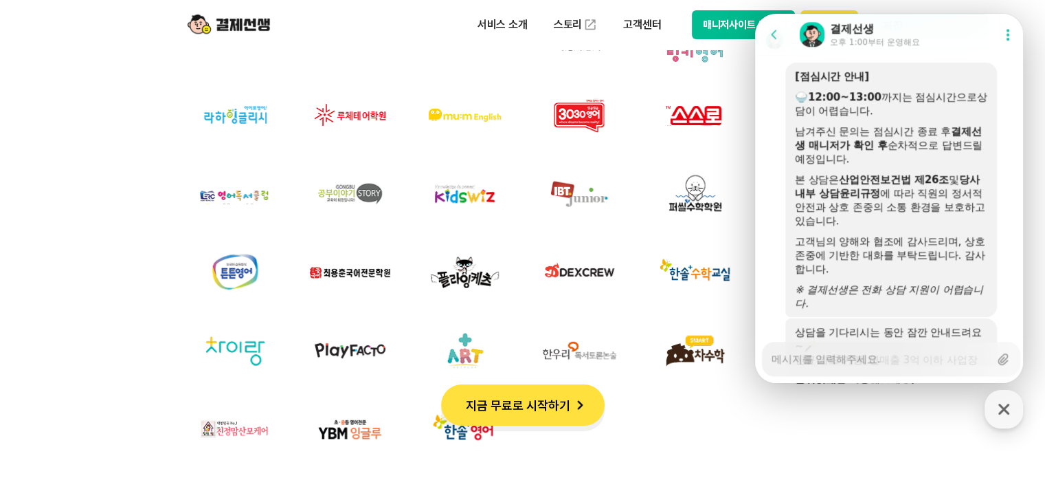
scroll to position [1254, 0]
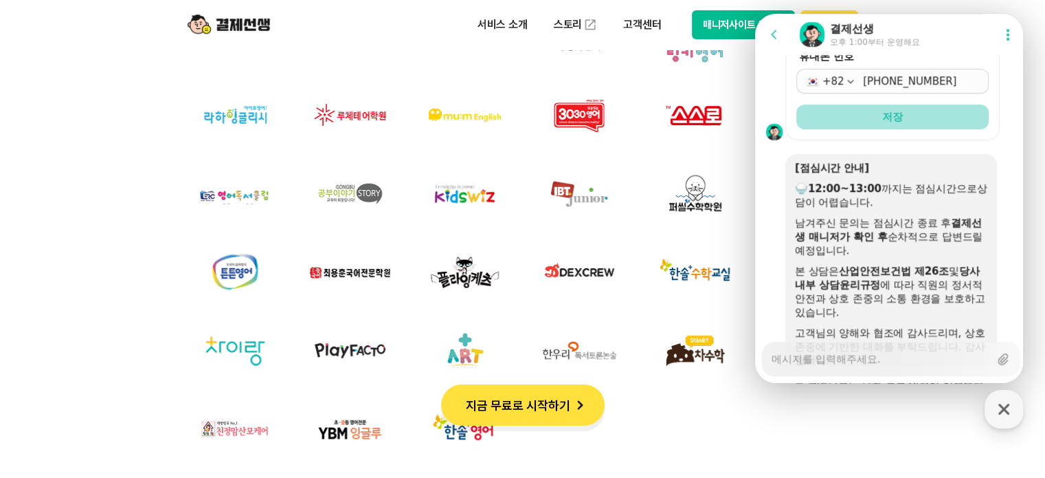
click at [939, 129] on button "저장" at bounding box center [893, 116] width 192 height 25
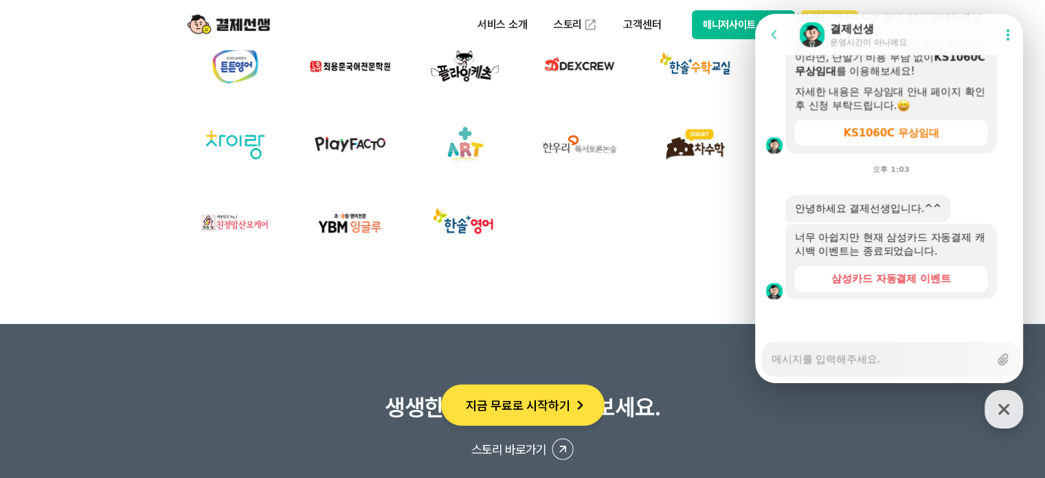
scroll to position [1640, 0]
click at [56, 49] on header "서비스 소개 스토리 고객센터 매니저사이트 로그인 시작하기" at bounding box center [522, 24] width 1045 height 49
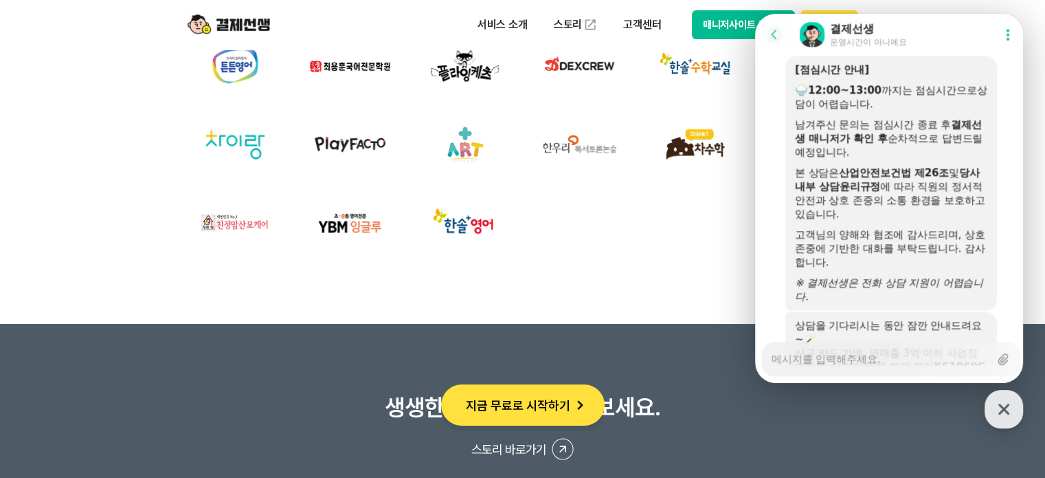
scroll to position [1296, 0]
